Goal: Transaction & Acquisition: Purchase product/service

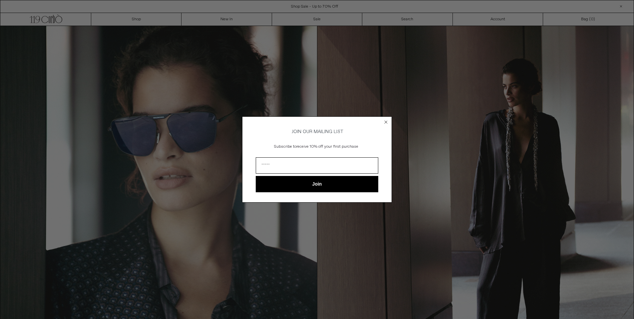
click at [386, 121] on icon "Close dialog" at bounding box center [386, 122] width 3 height 3
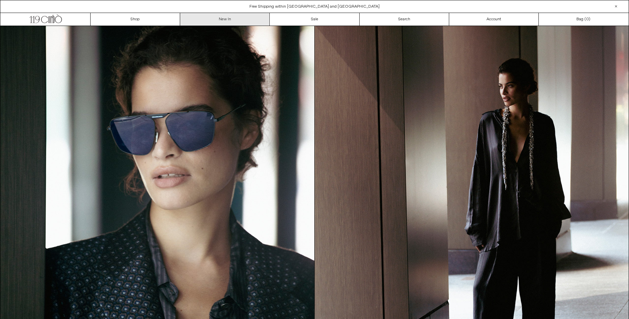
click at [222, 19] on link "New In" at bounding box center [225, 19] width 90 height 13
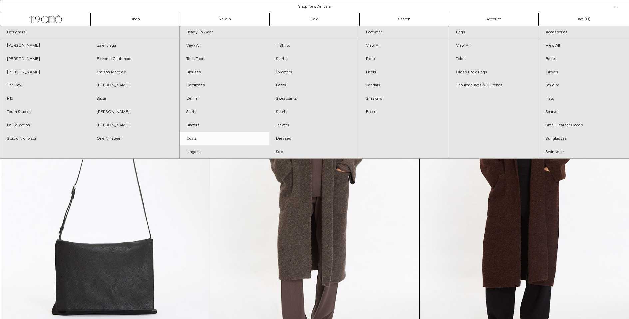
click at [194, 134] on link "Coats" at bounding box center [225, 138] width 90 height 13
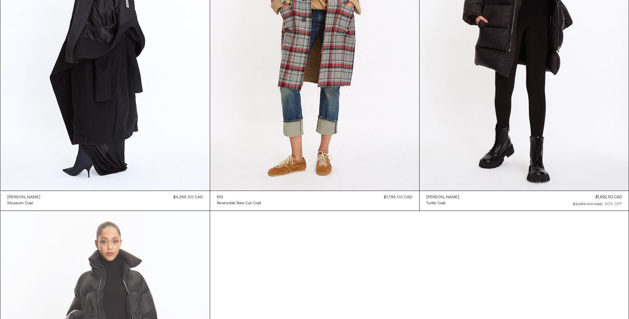
scroll to position [1072, 0]
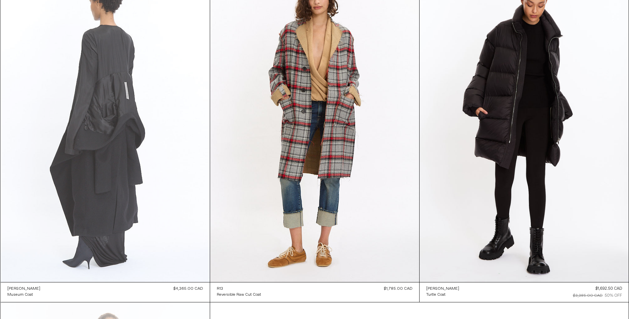
click at [132, 137] on at bounding box center [105, 126] width 209 height 314
